Goal: Check status: Check status

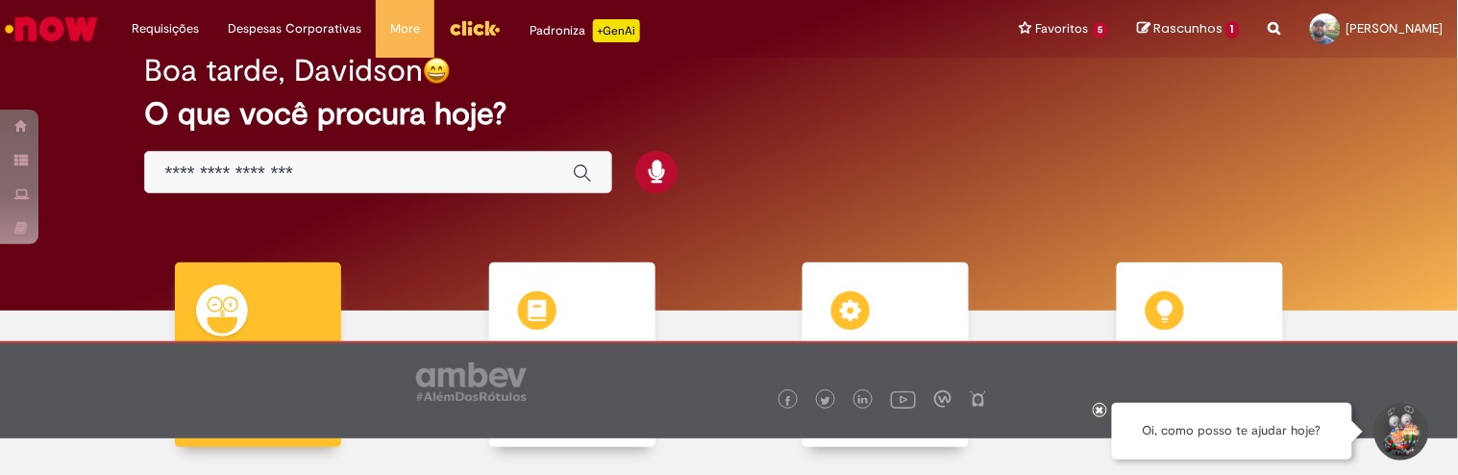
scroll to position [19, 0]
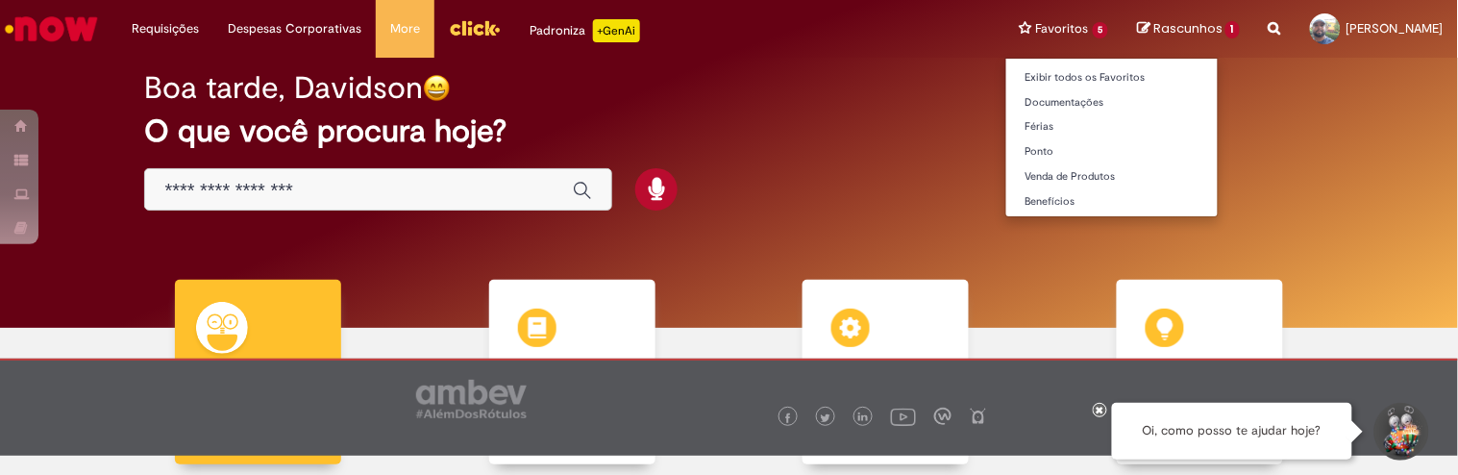
click at [1006, 25] on li "Favoritos 5 Exibir todos os Favoritos Documentações Férias [GEOGRAPHIC_DATA] Ve…" at bounding box center [1064, 29] width 118 height 58
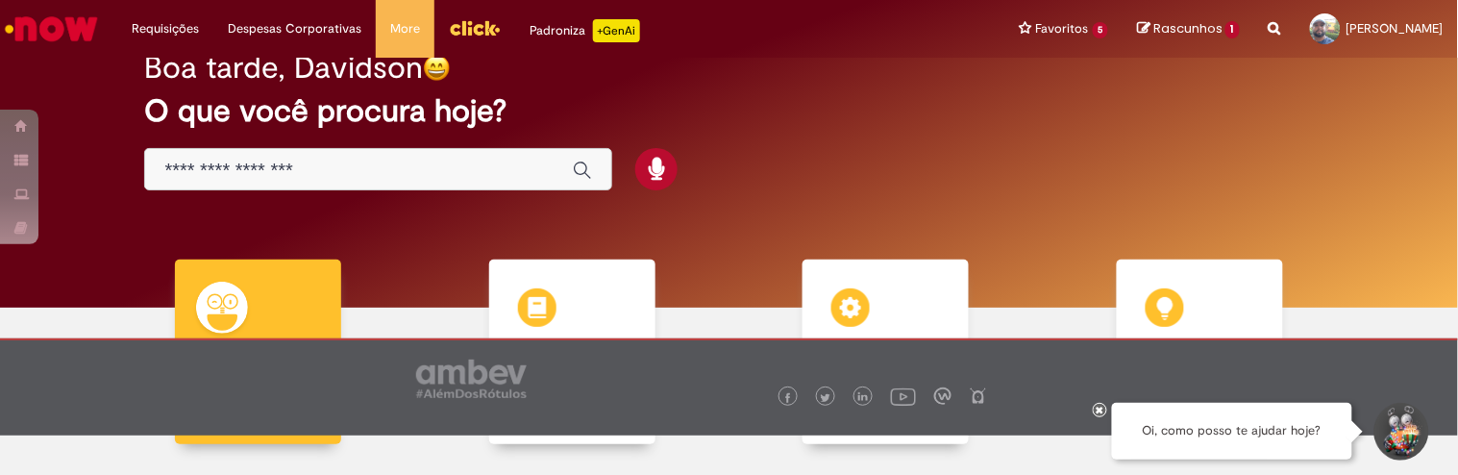
scroll to position [23, 0]
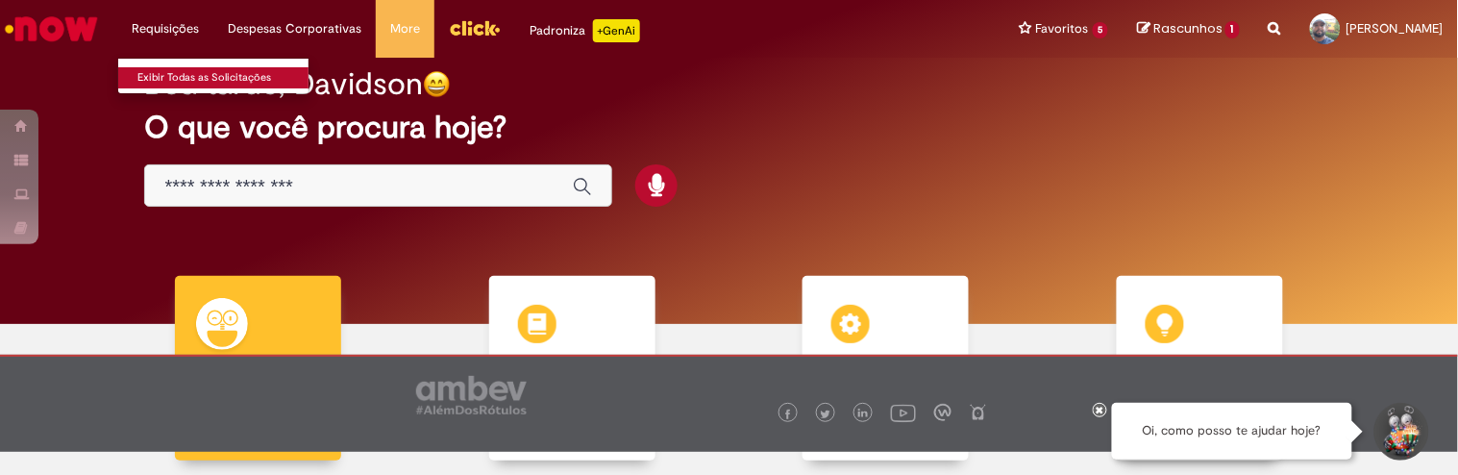
click at [176, 75] on link "Exibir Todas as Solicitações" at bounding box center [223, 77] width 211 height 21
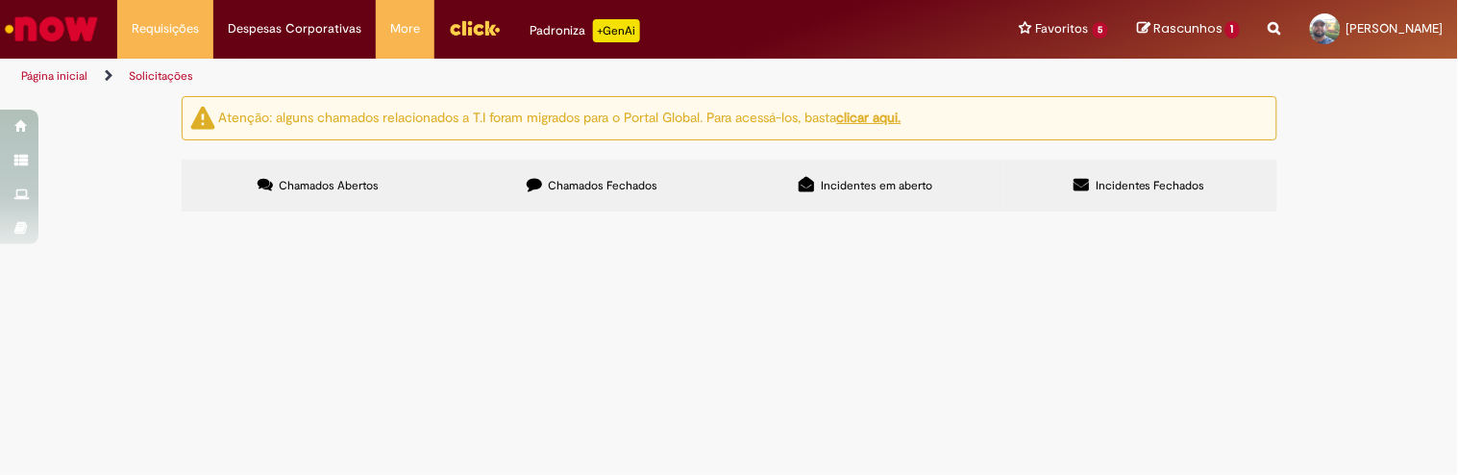
click at [615, 184] on span "Chamados Fechados" at bounding box center [603, 185] width 110 height 15
click at [0, 0] on span "Solicito o desbloqueio desse pdv" at bounding box center [0, 0] width 0 height 0
click at [0, 0] on img "recolher o estado da solicitação" at bounding box center [0, 0] width 0 height 0
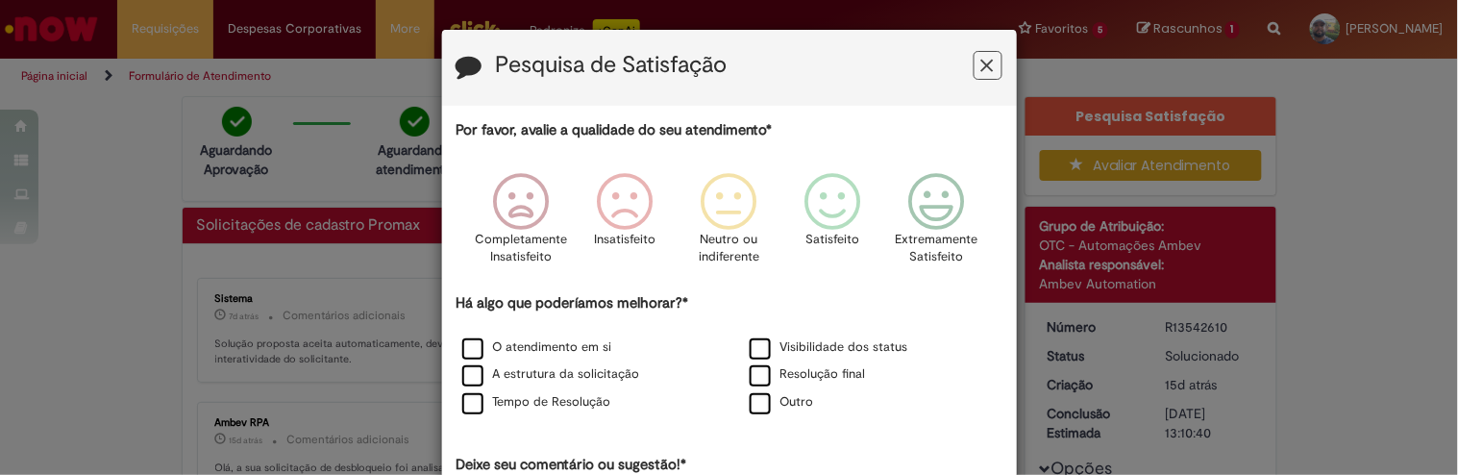
click at [981, 64] on icon "Feedback" at bounding box center [987, 66] width 12 height 20
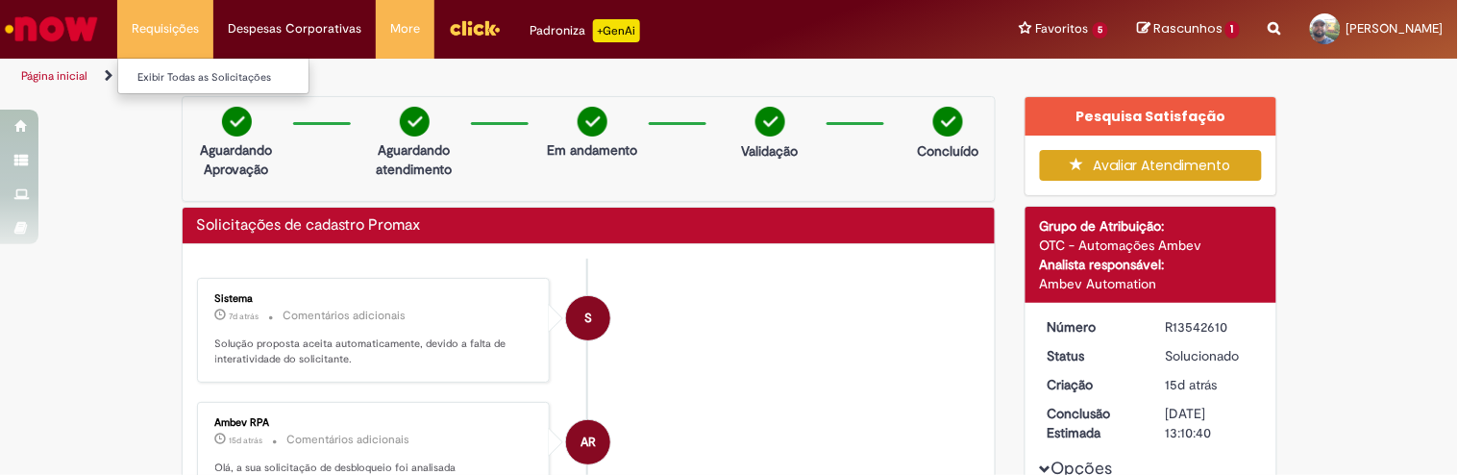
click at [139, 24] on li "Requisições Exibir Todas as Solicitações" at bounding box center [165, 29] width 96 height 58
click at [185, 81] on link "Exibir Todas as Solicitações" at bounding box center [223, 77] width 211 height 21
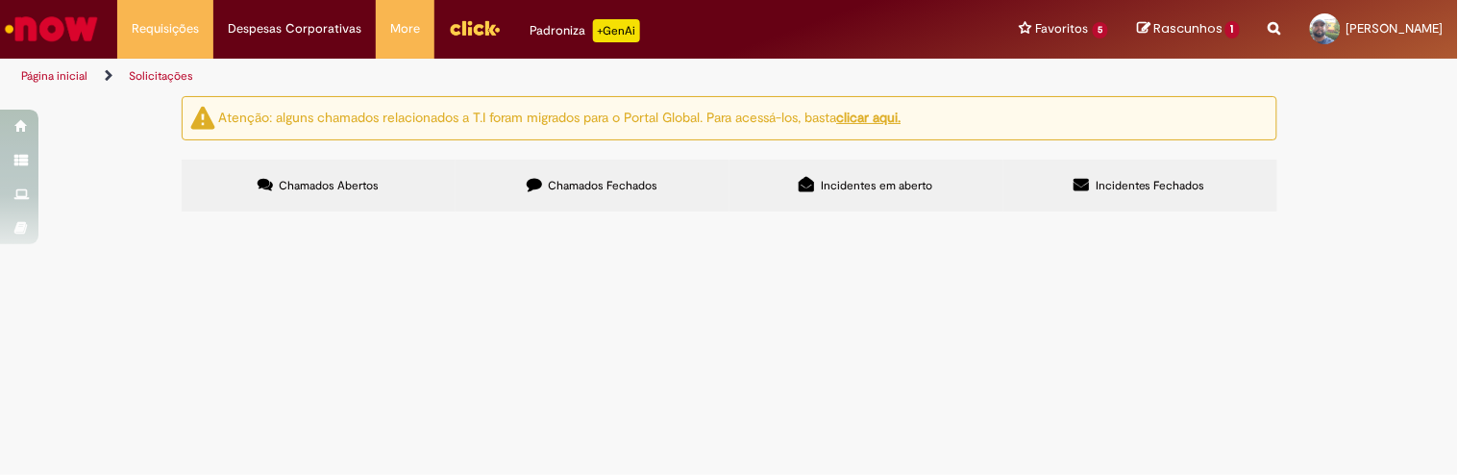
click at [604, 198] on label "Chamados Fechados" at bounding box center [593, 186] width 274 height 52
click at [0, 0] on span "solicito a ativação desse pdv com urgencia. cliente importante ." at bounding box center [0, 0] width 0 height 0
click at [0, 0] on td "solicito a ativação desse pdv com urgencia. cliente importante ." at bounding box center [0, 0] width 0 height 0
click at [0, 0] on img at bounding box center [0, 0] width 0 height 0
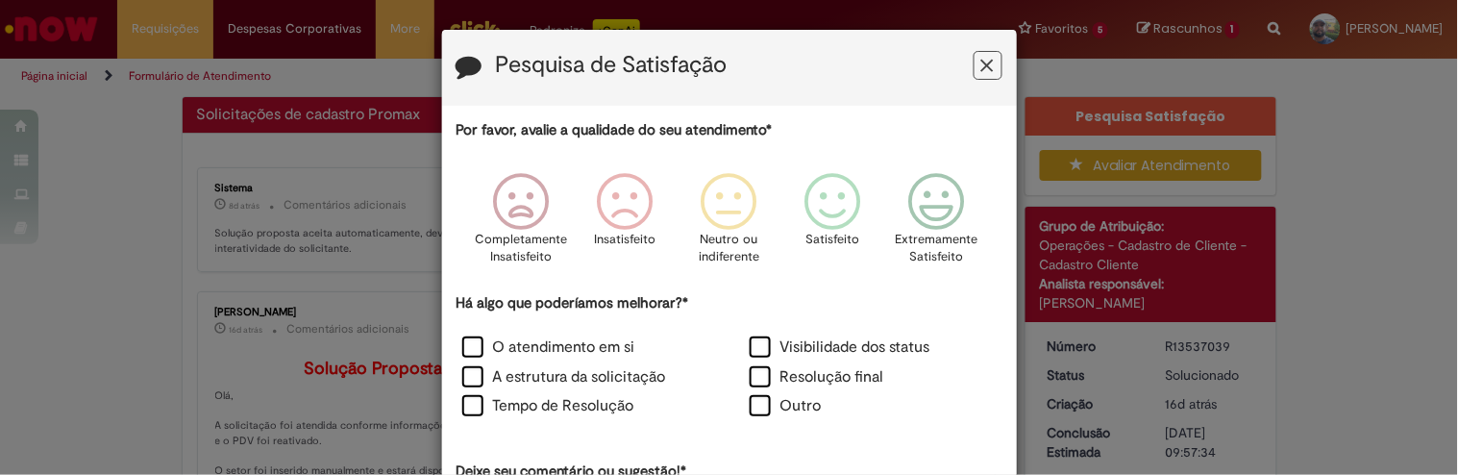
click at [1150, 294] on div "Pesquisa de Satisfação Por favor, avalie a qualidade do seu atendimento* Comple…" at bounding box center [729, 237] width 1458 height 475
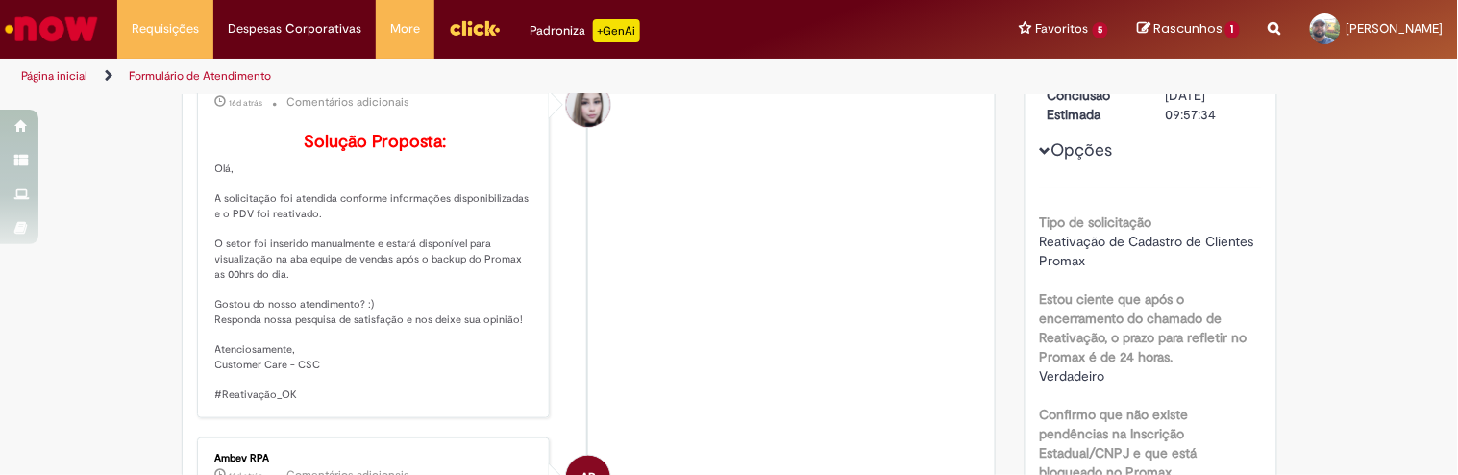
scroll to position [332, 0]
